Goal: Task Accomplishment & Management: Use online tool/utility

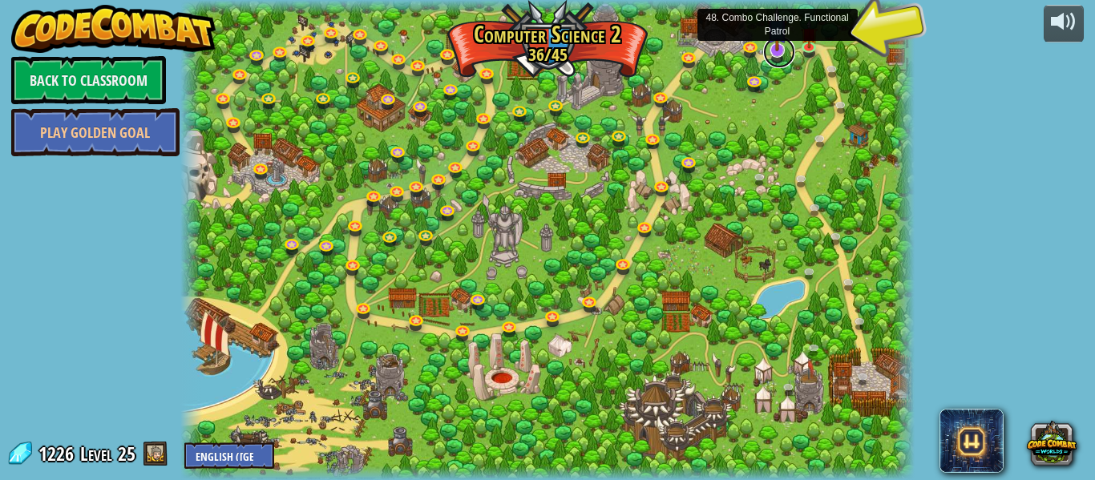
click at [782, 51] on link at bounding box center [779, 52] width 32 height 32
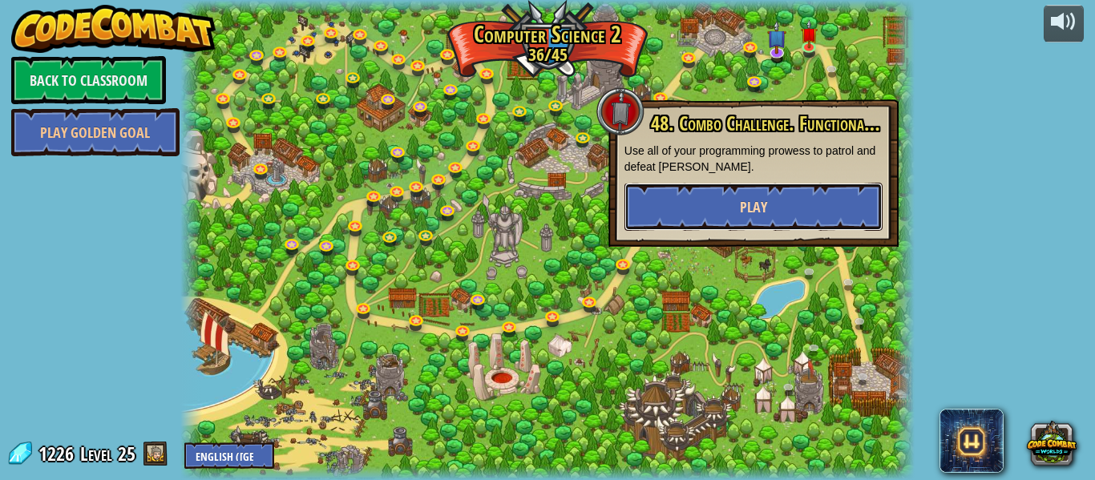
click at [796, 202] on button "Play" at bounding box center [753, 207] width 258 height 48
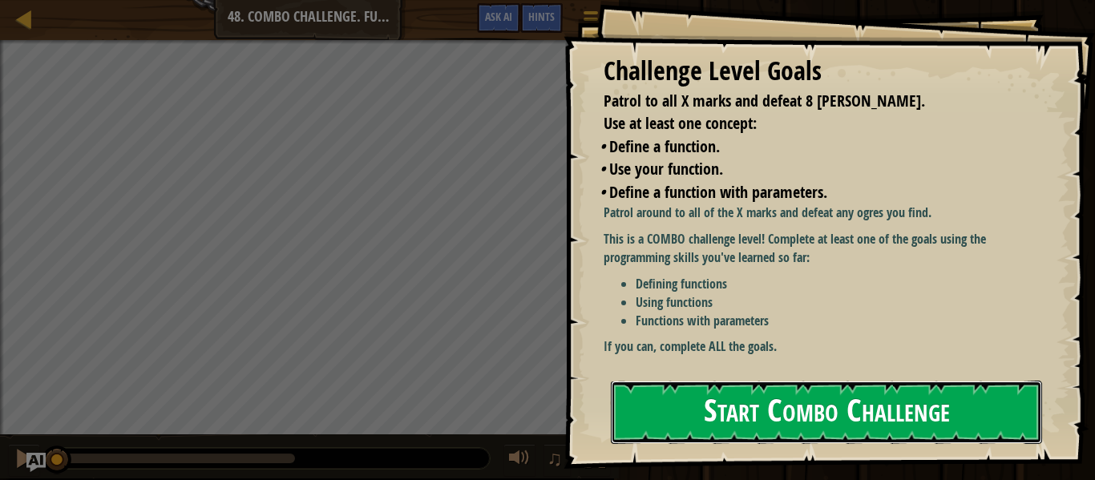
click at [810, 422] on button "Start Combo Challenge" at bounding box center [826, 412] width 431 height 63
